Goal: Download file/media

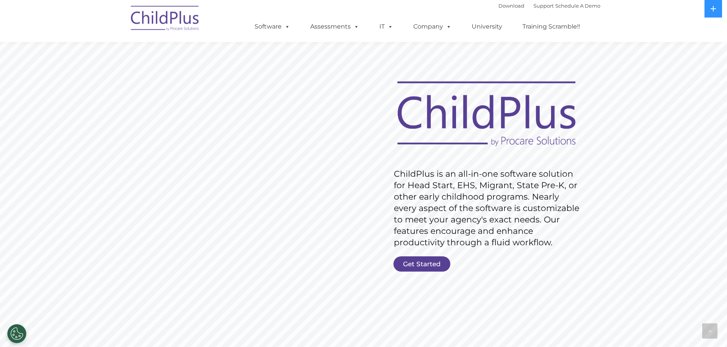
scroll to position [1550, 0]
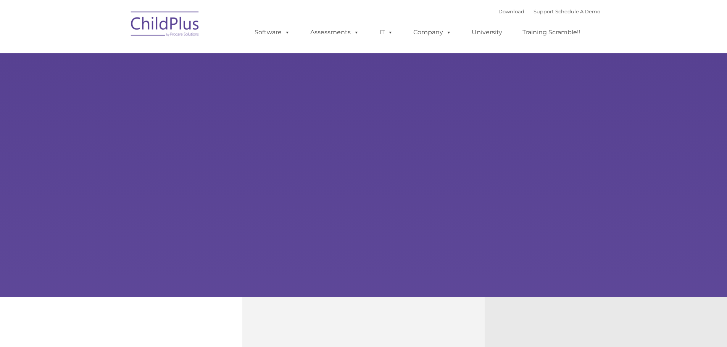
type input ""
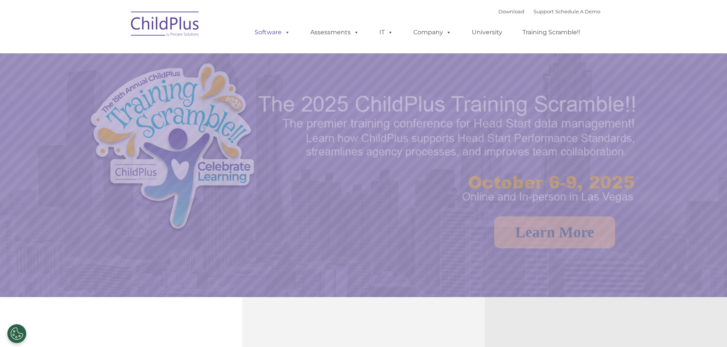
select select "MEDIUM"
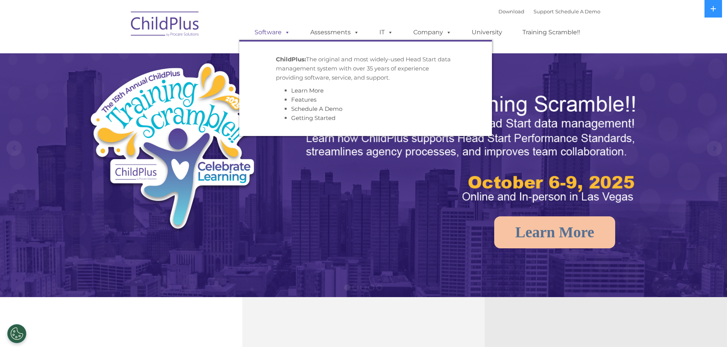
click at [272, 30] on link "Software" at bounding box center [272, 32] width 51 height 15
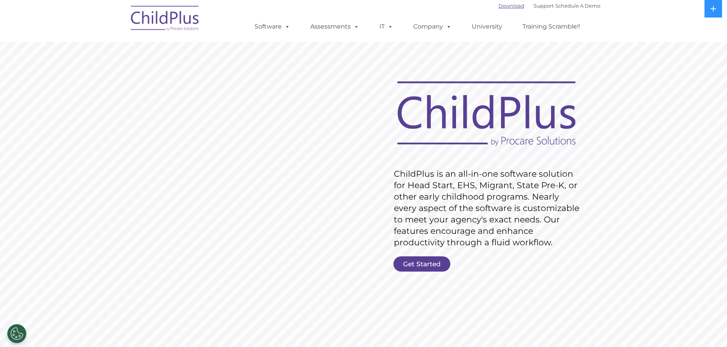
click at [504, 5] on link "Download" at bounding box center [511, 6] width 26 height 6
